Goal: Task Accomplishment & Management: Manage account settings

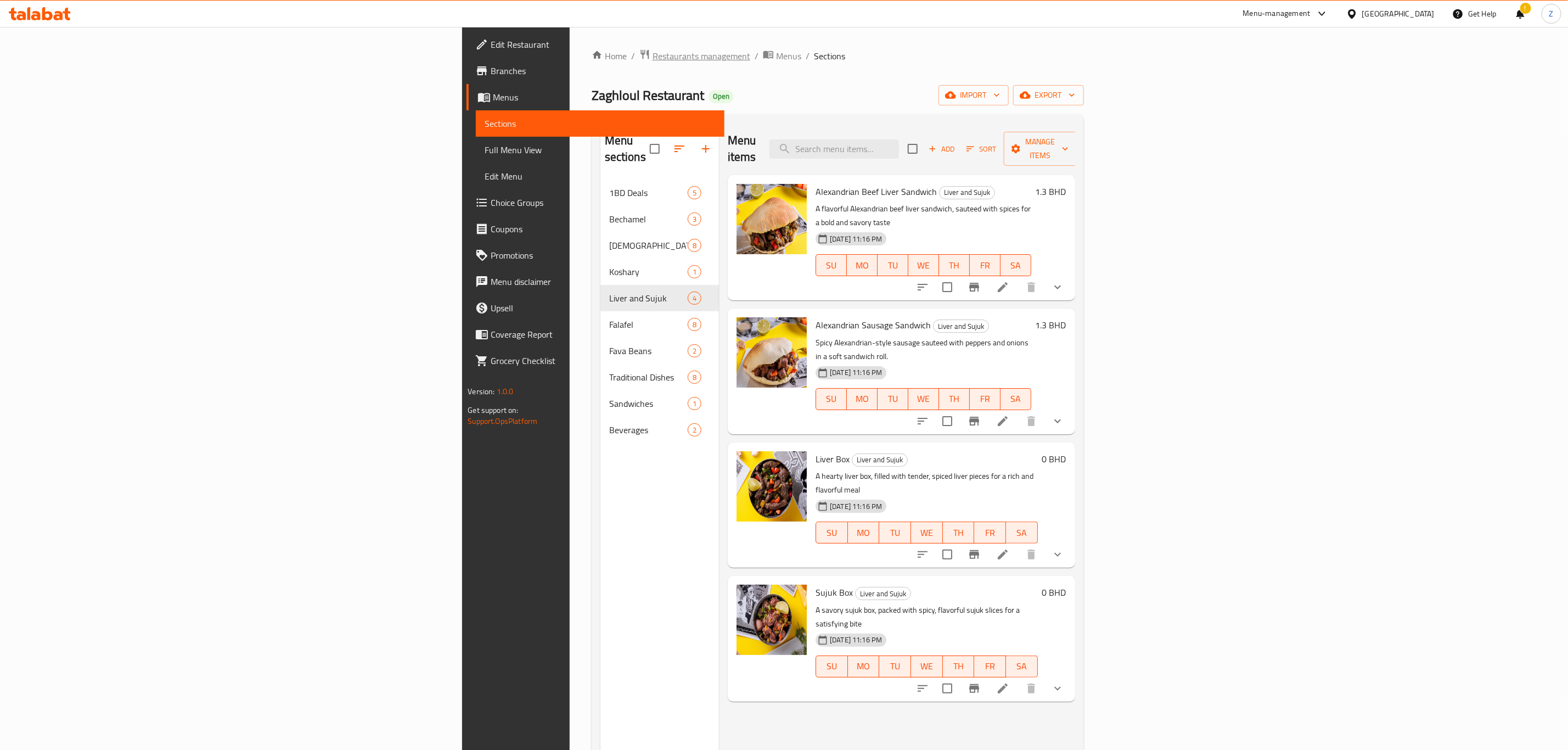
click at [653, 56] on span "Restaurants management" at bounding box center [701, 55] width 97 height 13
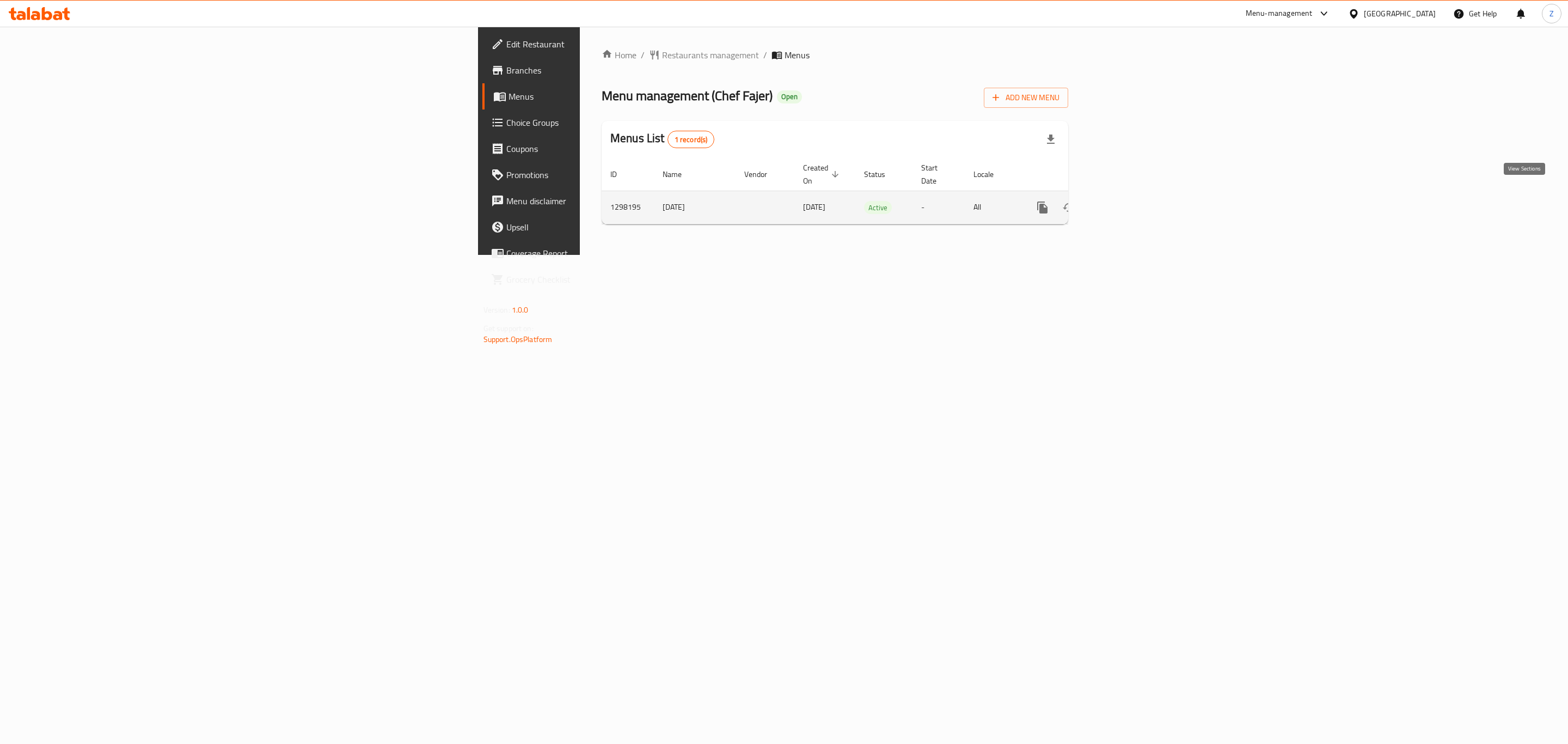
click at [1128, 201] on icon "enhanced table" at bounding box center [1121, 207] width 13 height 13
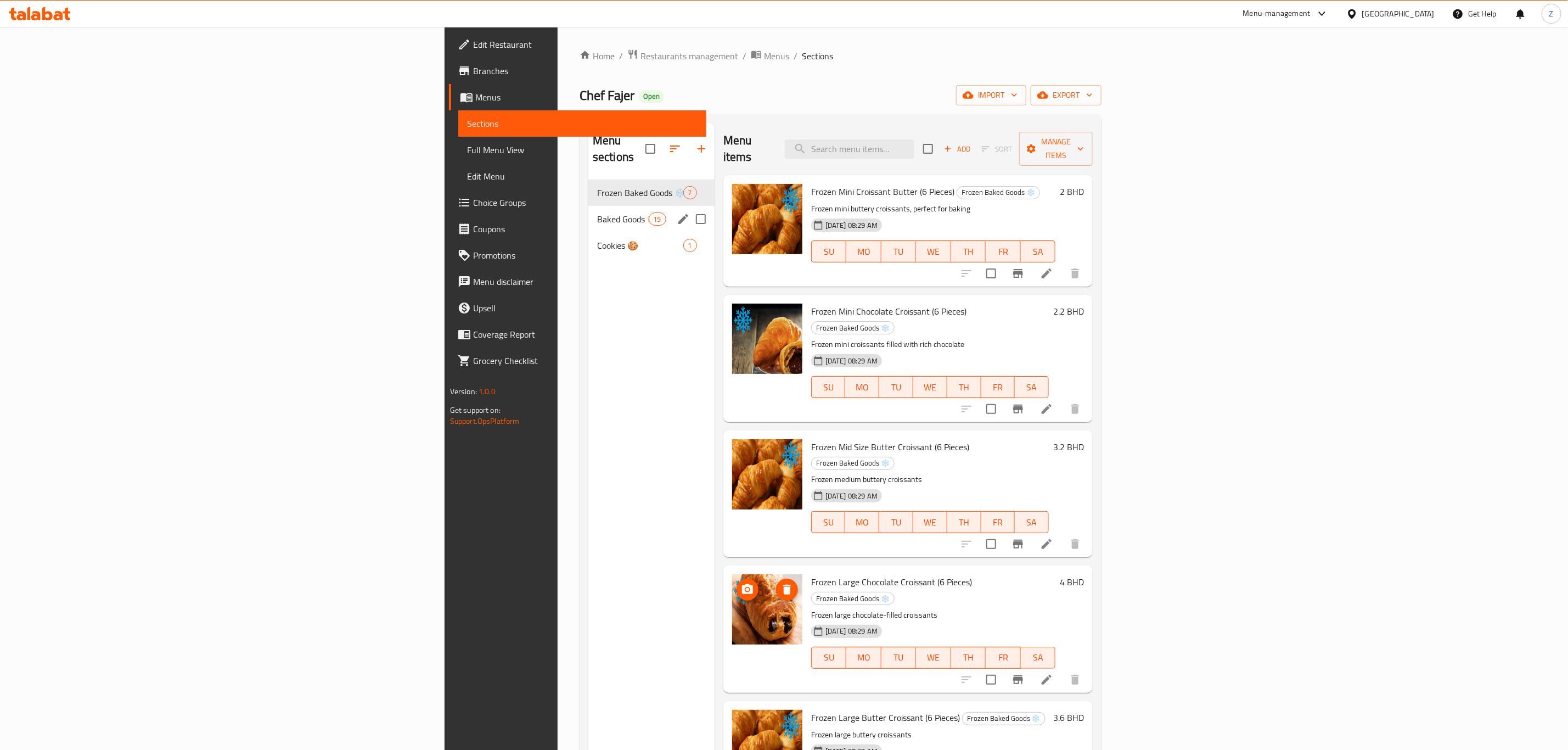
click at [588, 211] on div "Baked Goods 🍞🥐🥖 15" at bounding box center [651, 219] width 126 height 27
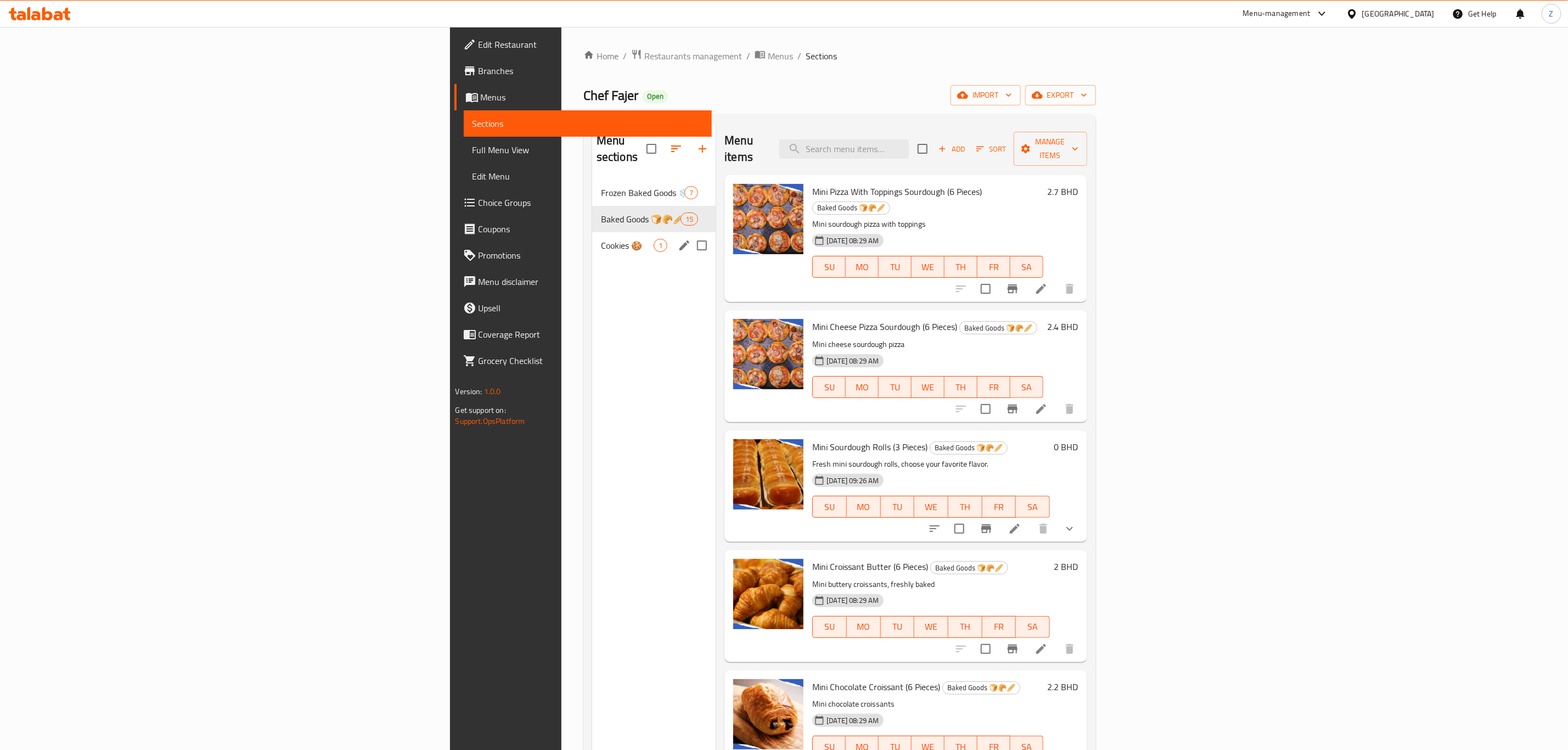
click at [592, 238] on div "Cookies 🍪 1" at bounding box center [654, 246] width 123 height 27
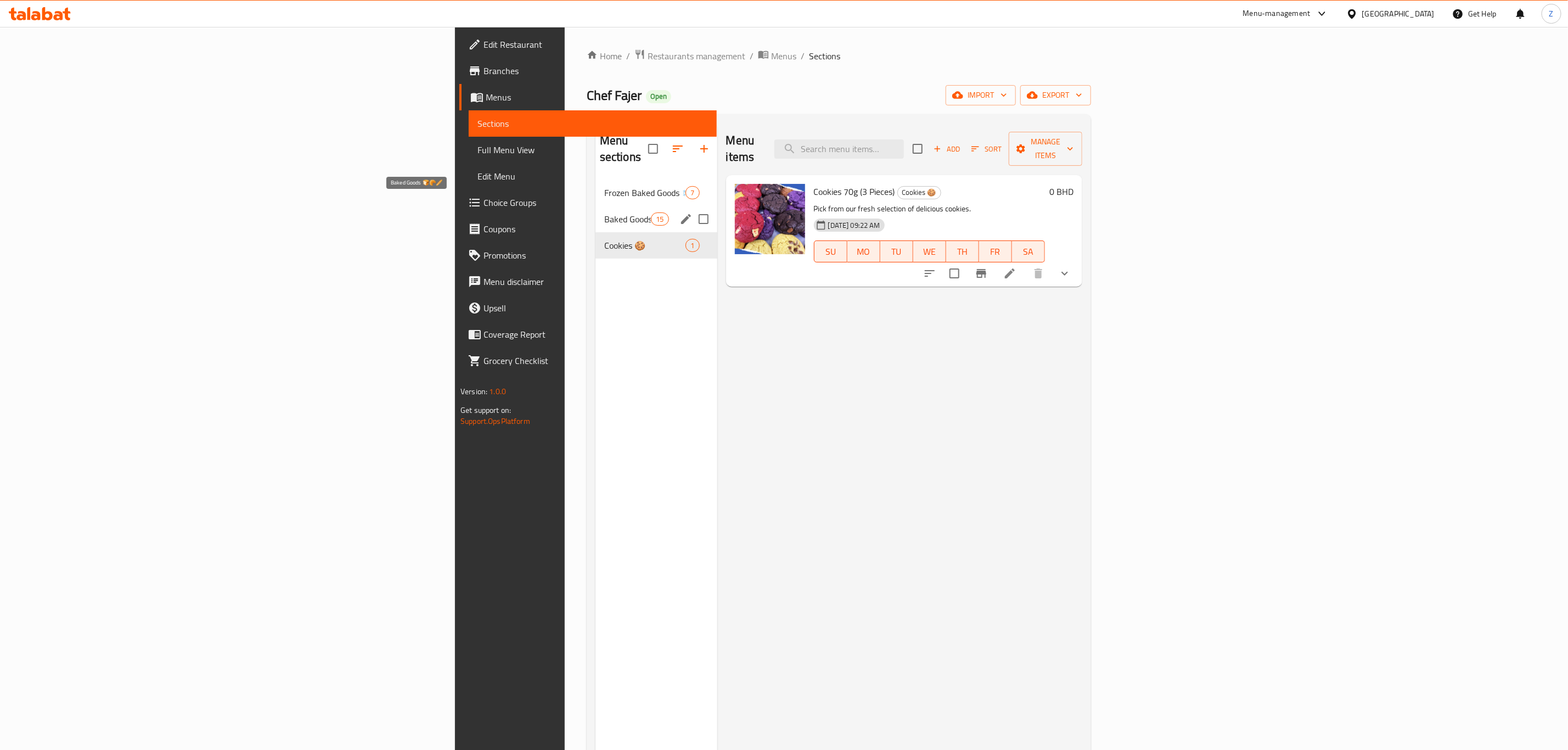
click at [605, 212] on span "Baked Goods 🍞🥐🥖" at bounding box center [628, 219] width 46 height 13
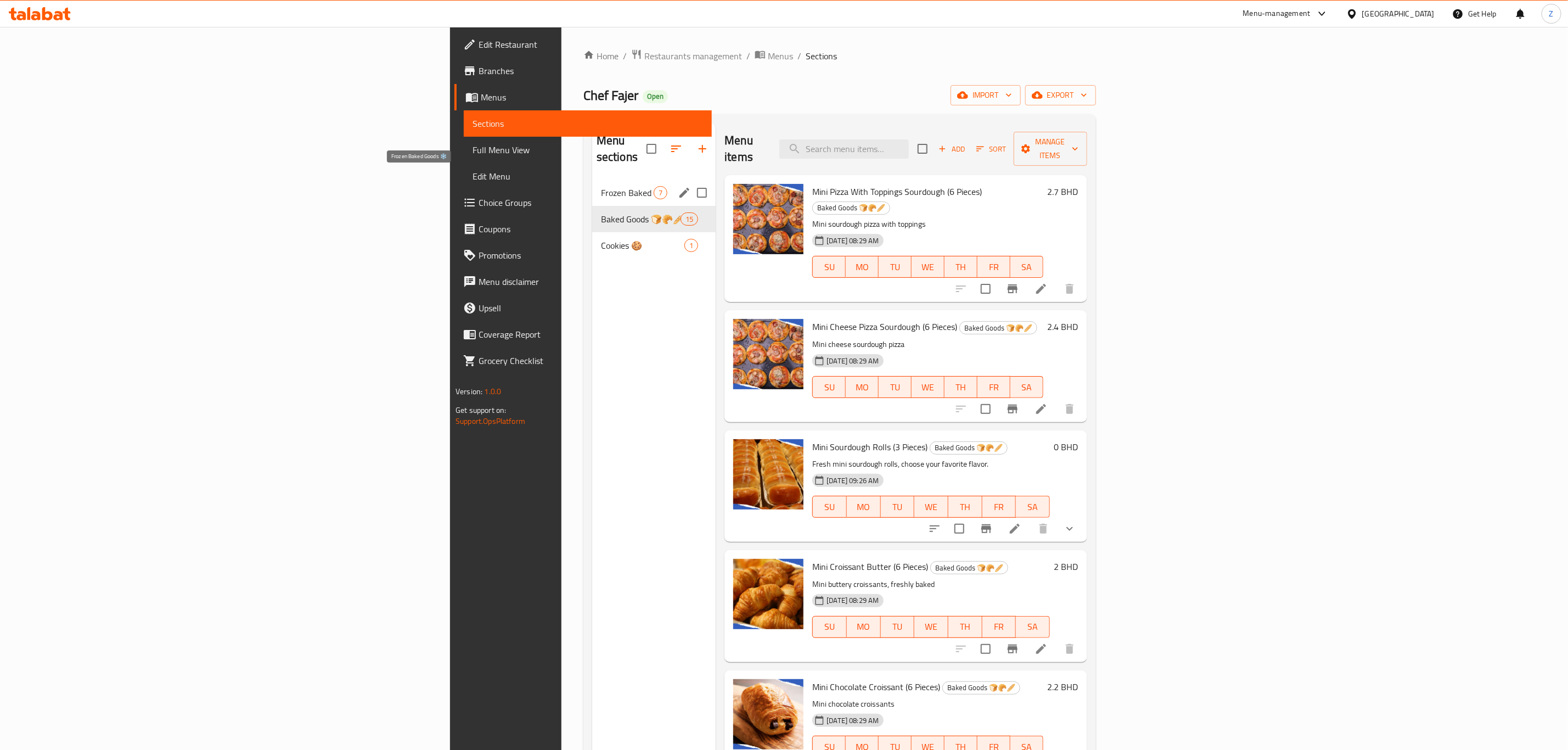
click at [601, 186] on span "Frozen Baked Goods ❄️" at bounding box center [627, 192] width 53 height 13
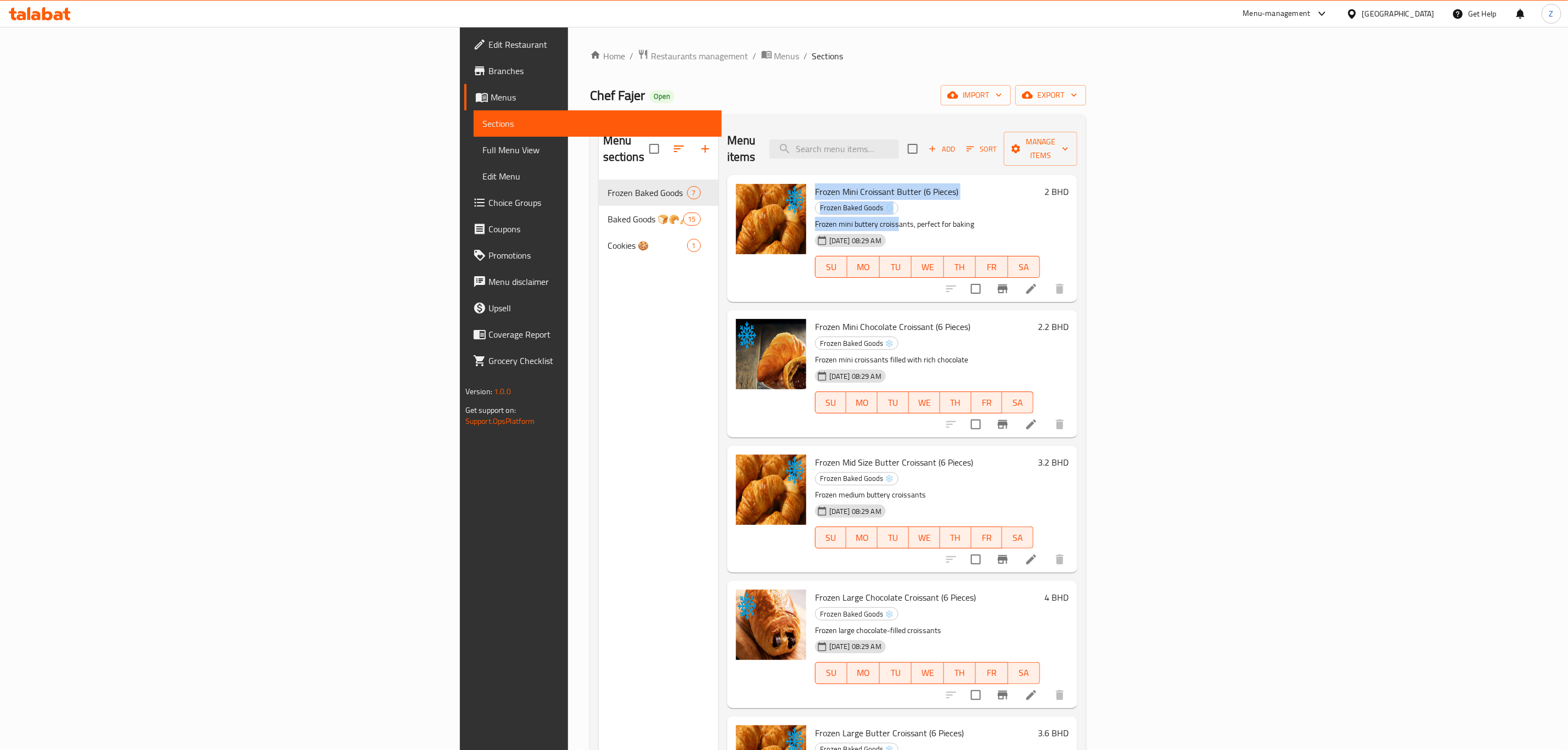
drag, startPoint x: 702, startPoint y: 171, endPoint x: 786, endPoint y: 186, distance: 85.3
click at [811, 186] on div "Frozen Mini Croissant Butter (6 Pieces) Frozen Baked Goods ❄️ Frozen mini butte…" at bounding box center [928, 238] width 234 height 118
click at [830, 183] on span "Frozen Mini Croissant Butter (6 Pieces)" at bounding box center [887, 191] width 143 height 16
click at [815, 183] on span "Frozen Mini Croissant Butter (6 Pieces)" at bounding box center [887, 191] width 143 height 16
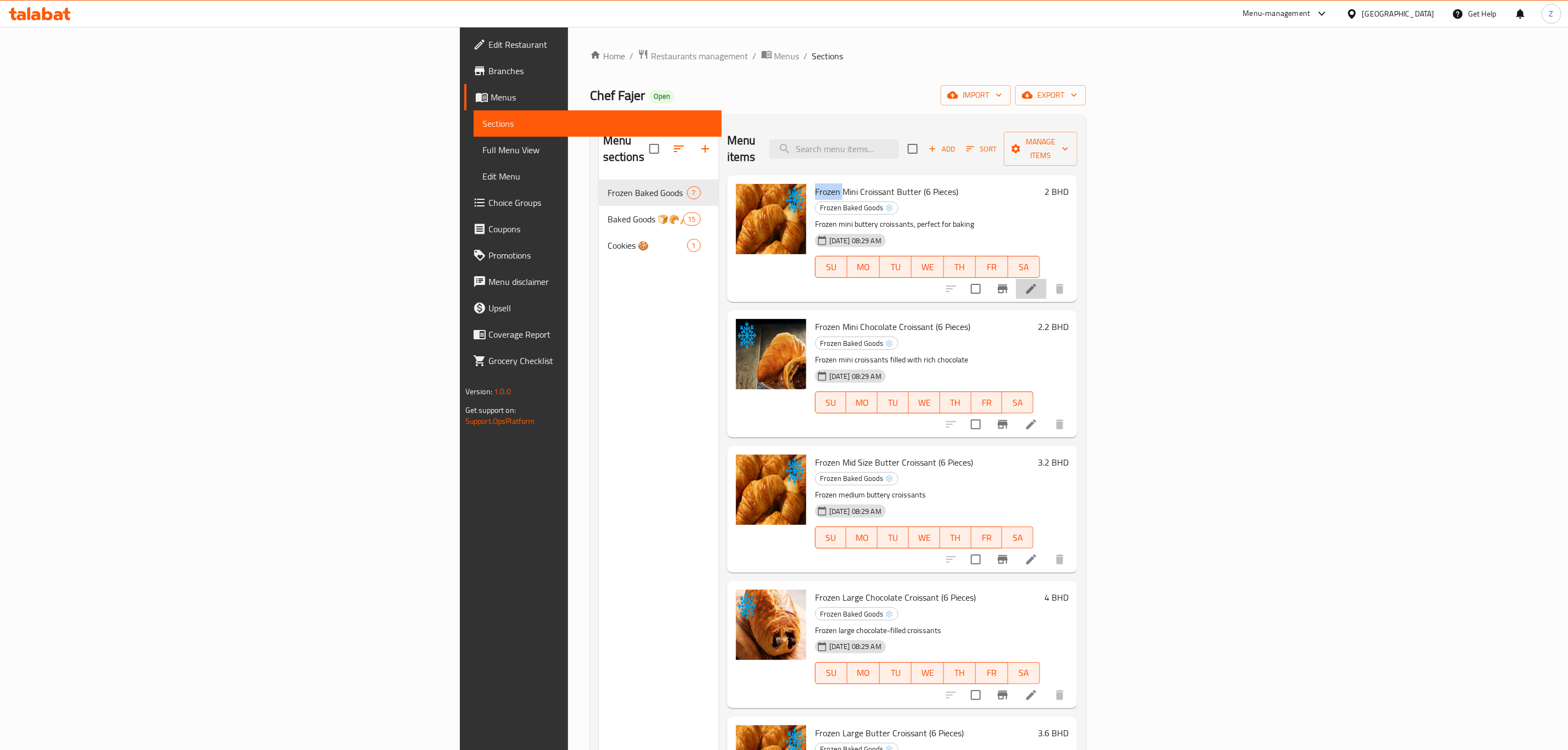
click at [1047, 279] on li at bounding box center [1031, 288] width 30 height 20
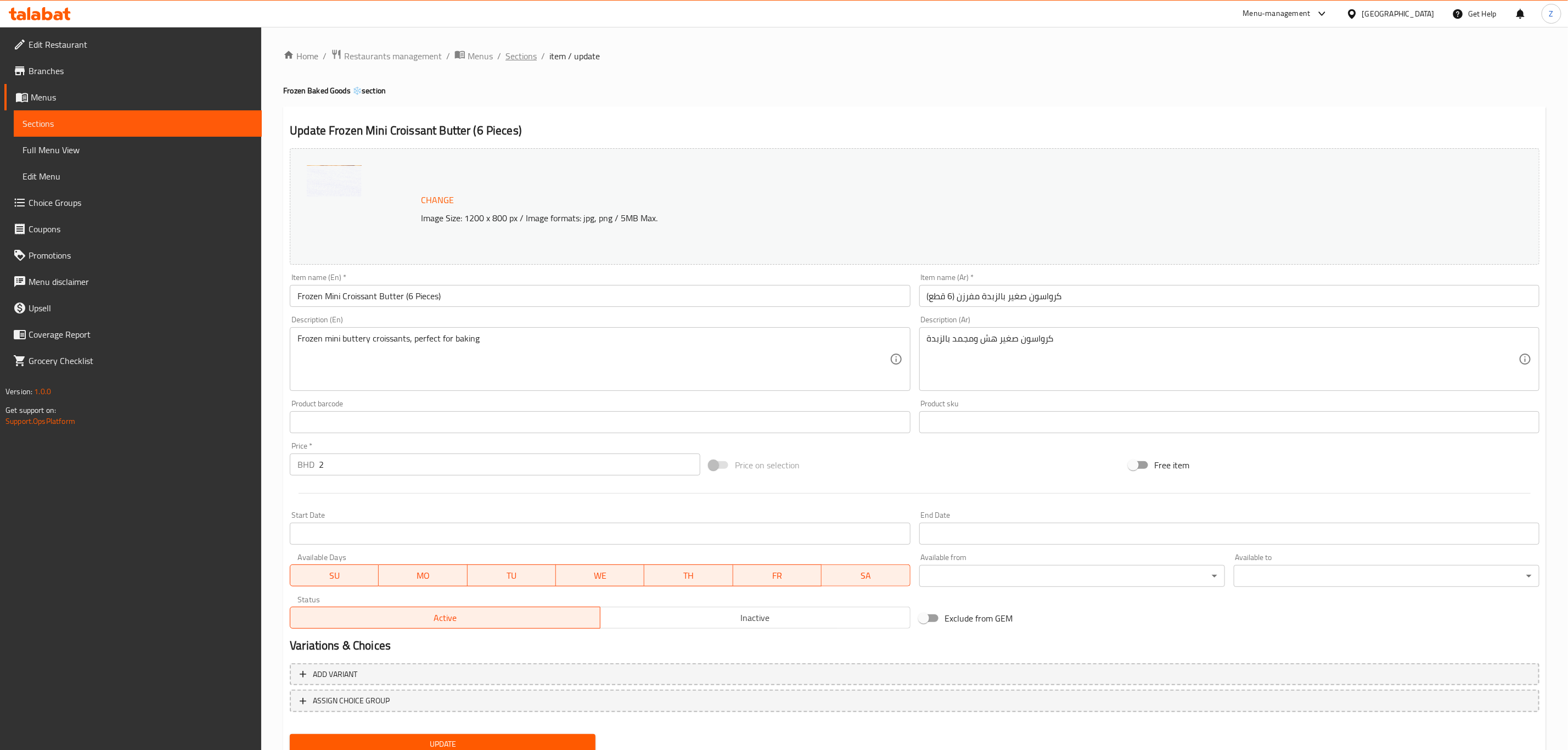
click at [519, 51] on span "Sections" at bounding box center [521, 55] width 31 height 13
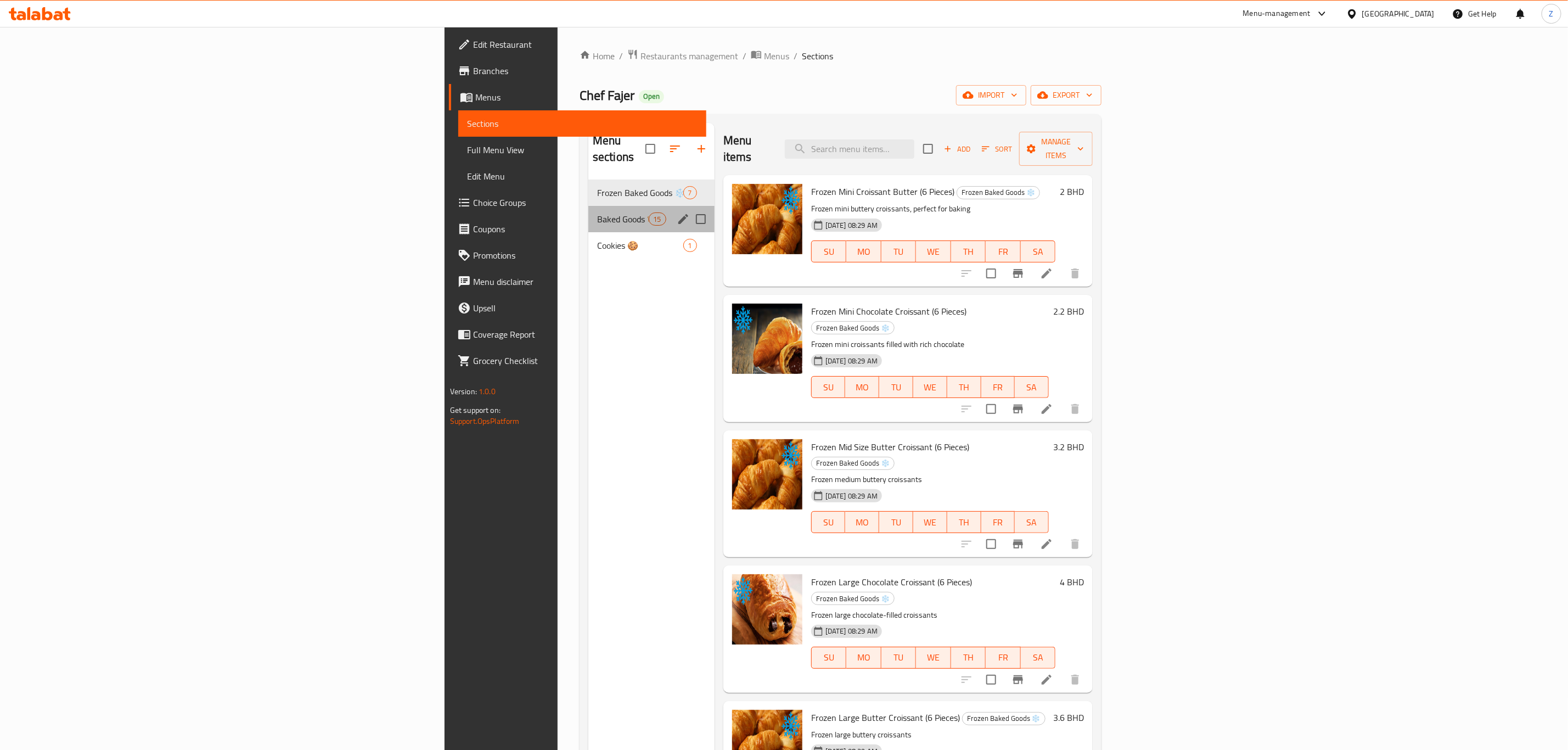
click at [588, 214] on div "Baked Goods 🍞🥐🥖 15" at bounding box center [651, 219] width 126 height 27
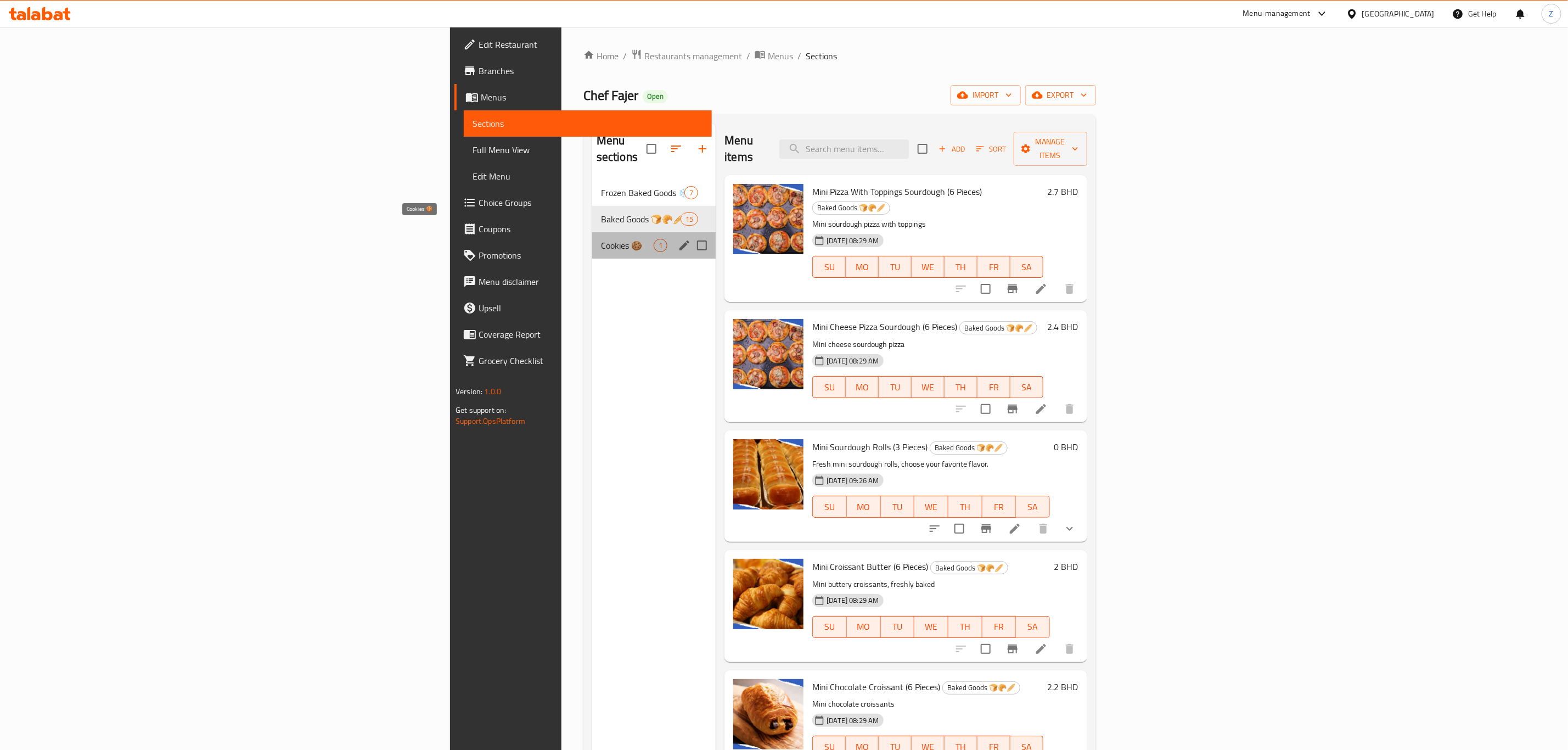
click at [601, 238] on span "Cookies 🍪" at bounding box center [627, 245] width 53 height 13
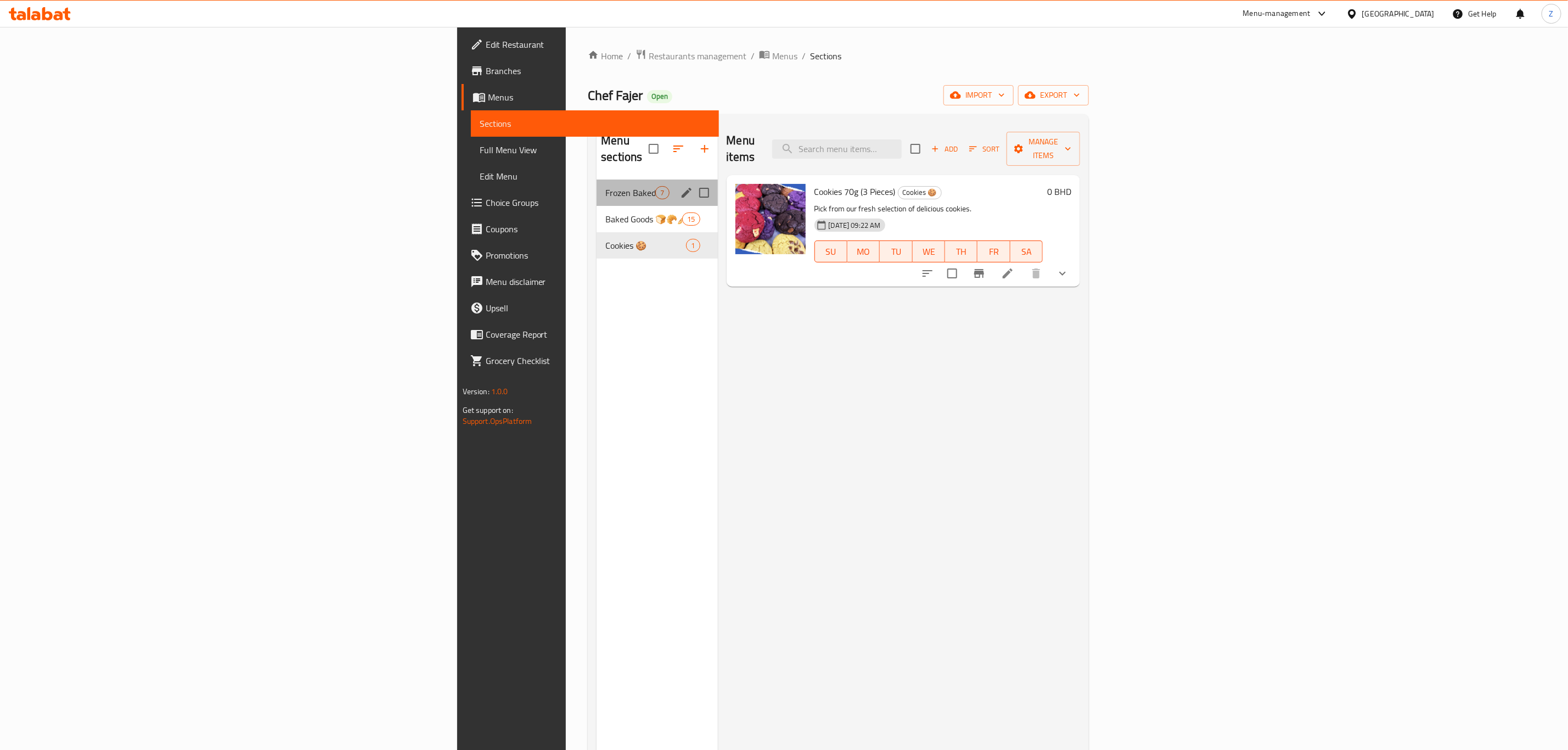
click at [596, 187] on div "Frozen Baked Goods ❄️ 7" at bounding box center [656, 193] width 121 height 27
